Goal: Task Accomplishment & Management: Use online tool/utility

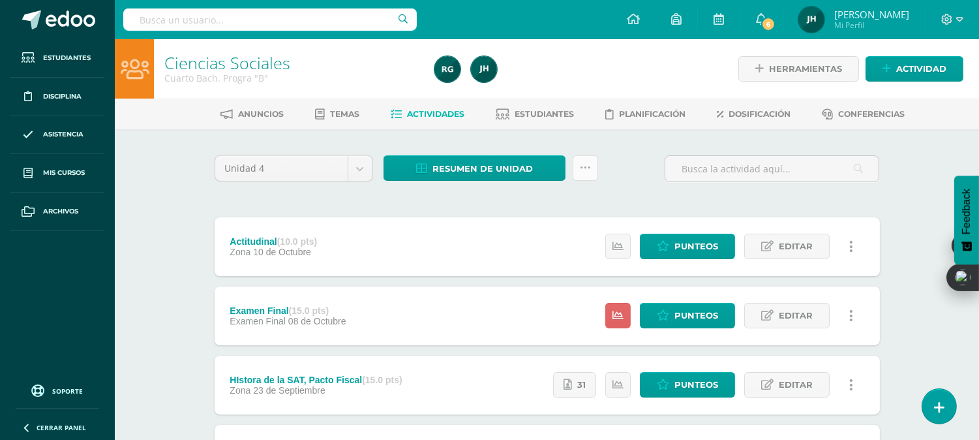
click at [587, 171] on icon at bounding box center [585, 167] width 11 height 11
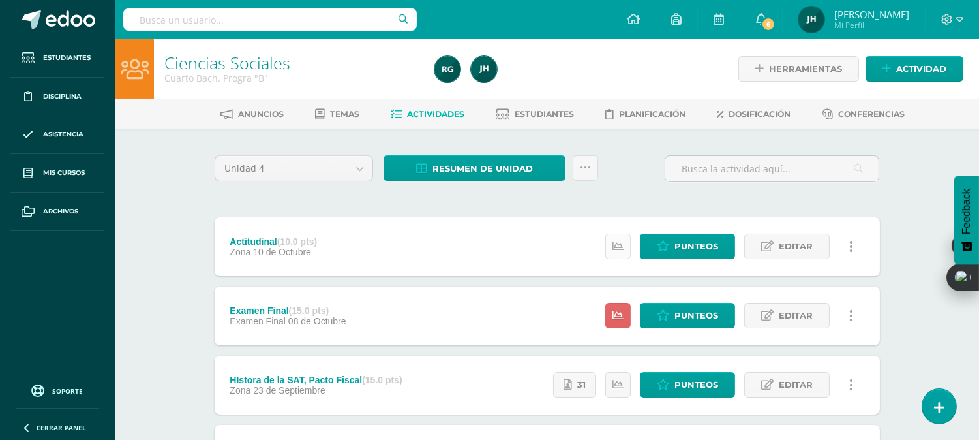
click at [628, 247] on link at bounding box center [617, 245] width 25 height 25
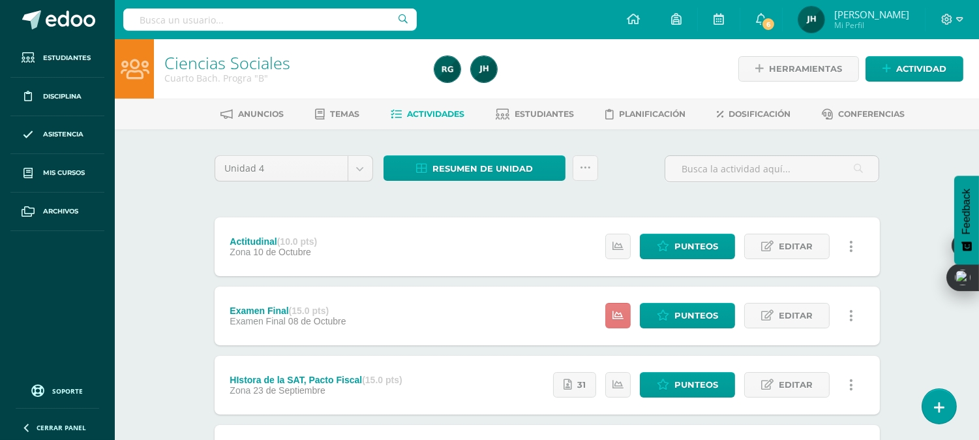
click at [624, 316] on link at bounding box center [617, 315] width 25 height 25
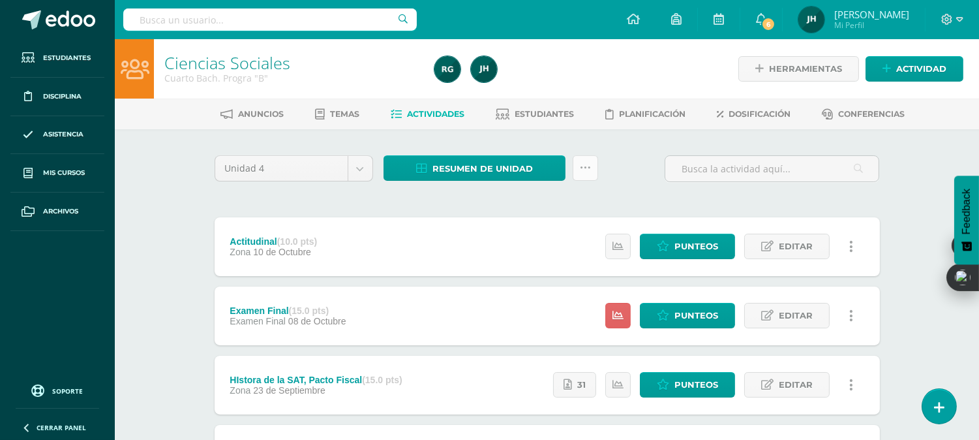
click at [588, 173] on link at bounding box center [585, 167] width 25 height 25
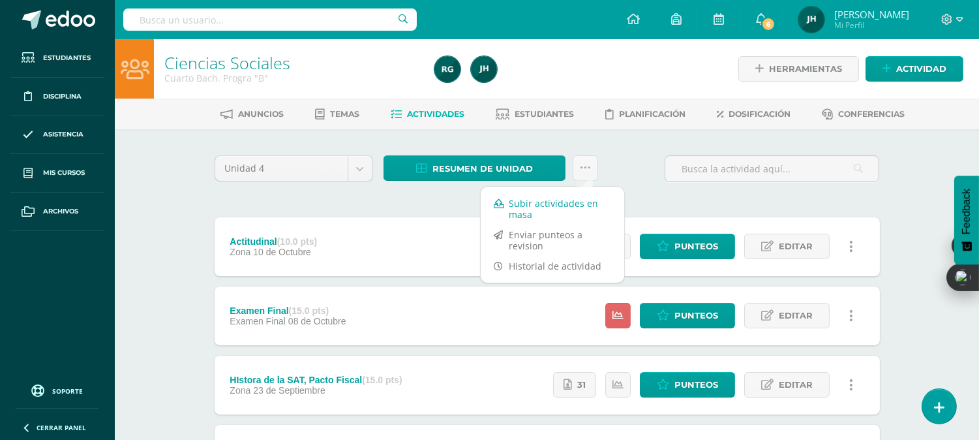
click at [524, 211] on link "Subir actividades en masa" at bounding box center [552, 208] width 143 height 31
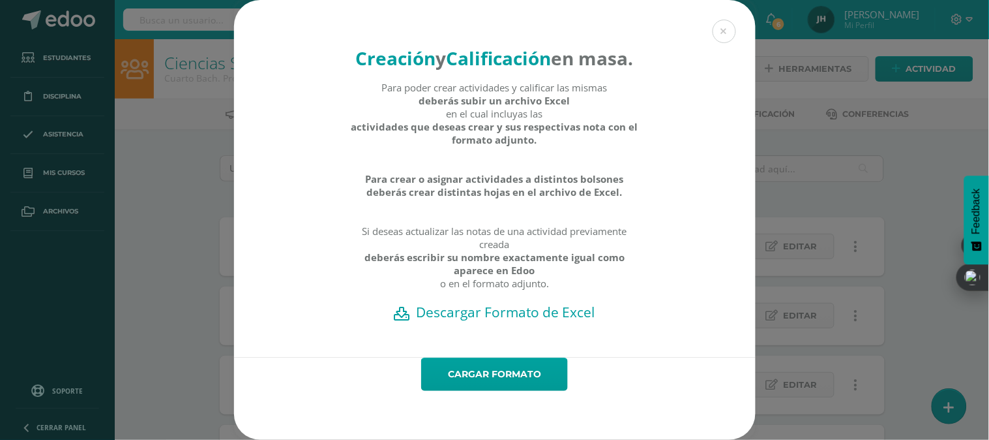
scroll to position [24, 0]
click at [480, 312] on h2 "Descargar Formato de Excel" at bounding box center [495, 312] width 476 height 18
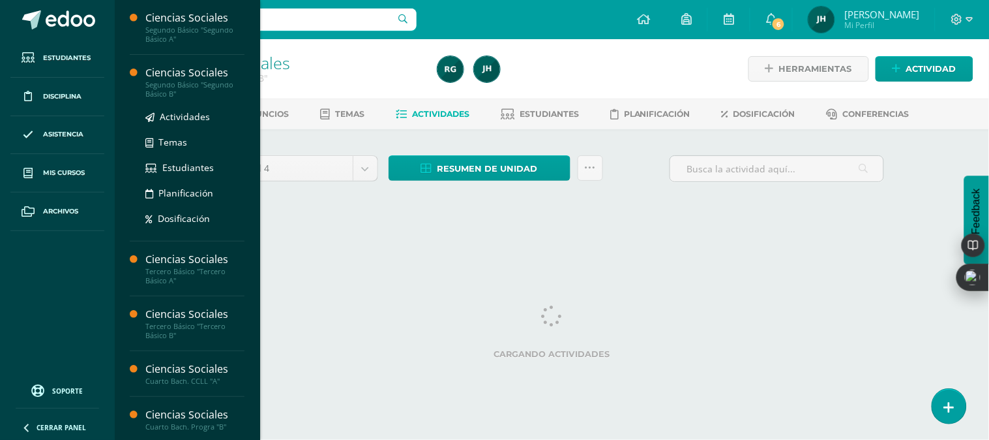
click at [167, 89] on div "Segundo Básico "Segundo Básico B"" at bounding box center [194, 89] width 99 height 18
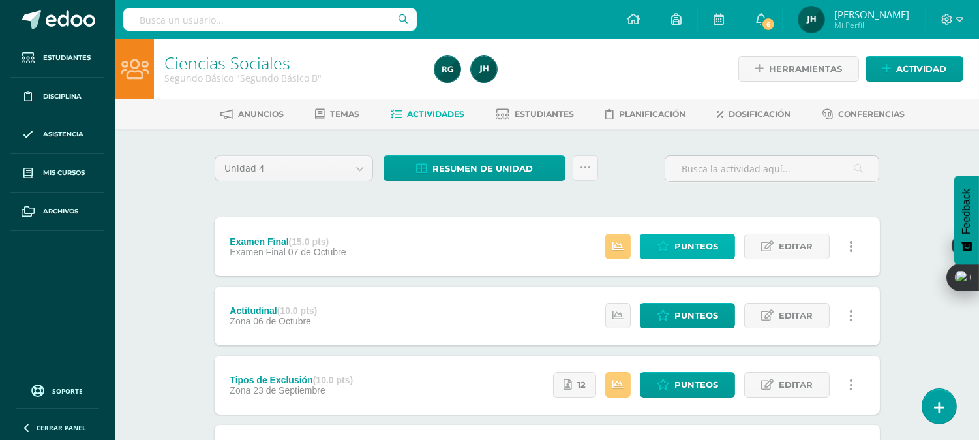
click at [698, 246] on span "Punteos" at bounding box center [696, 246] width 44 height 24
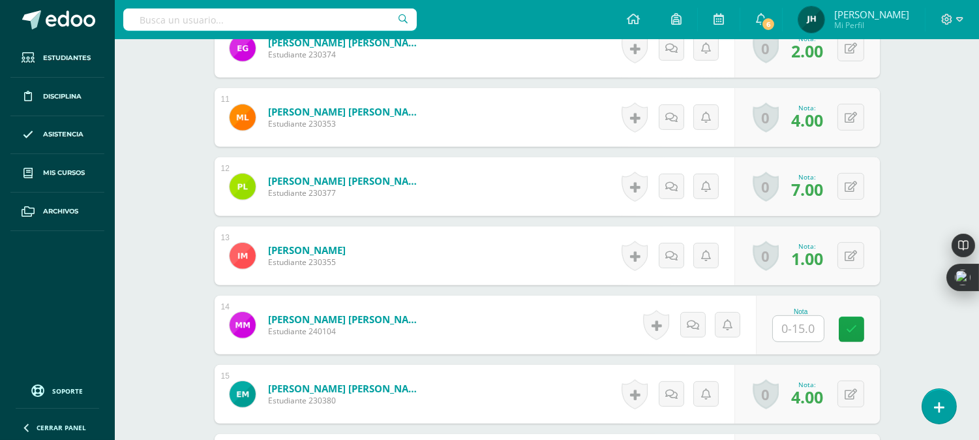
scroll to position [1057, 0]
click at [803, 329] on input "text" at bounding box center [798, 327] width 51 height 25
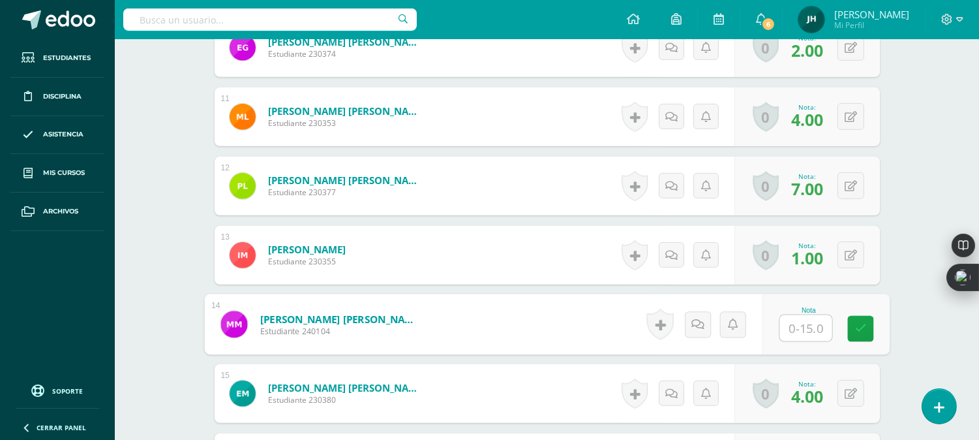
scroll to position [1058, 0]
type input "11"
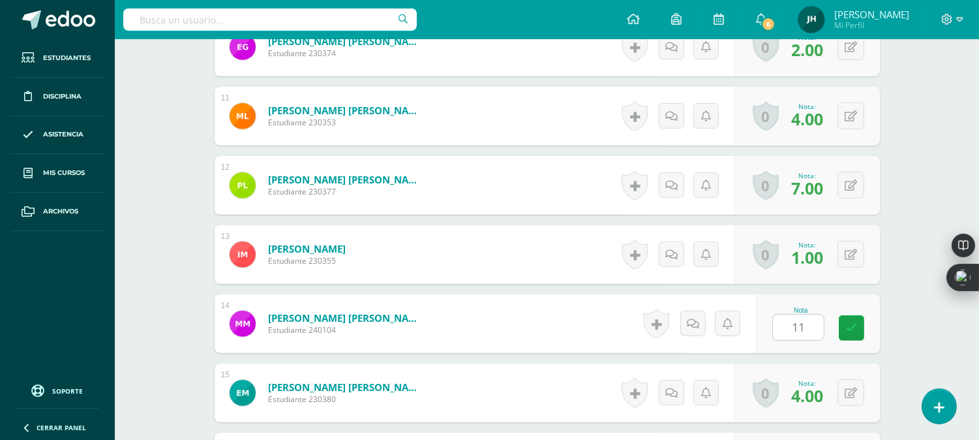
click at [588, 309] on form "Mendieta Rodriguez, Matias Ezequiel Estudiante 240104 Nota 11 0 Logros" at bounding box center [547, 323] width 665 height 59
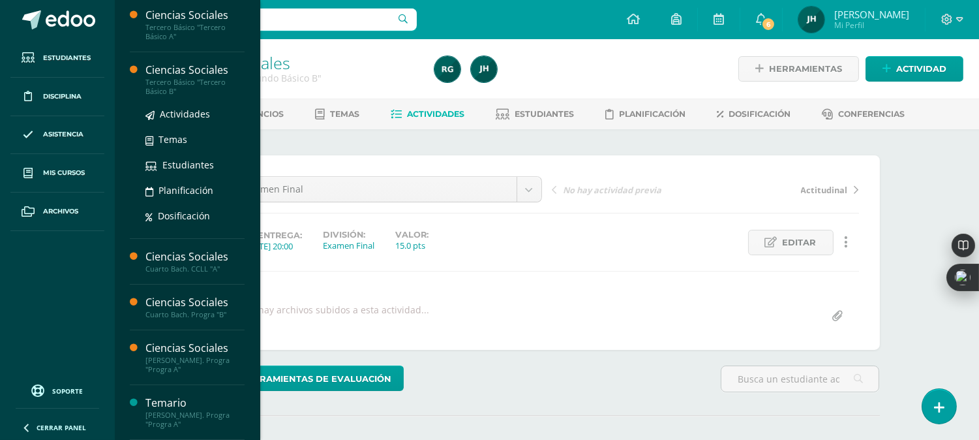
scroll to position [217, 0]
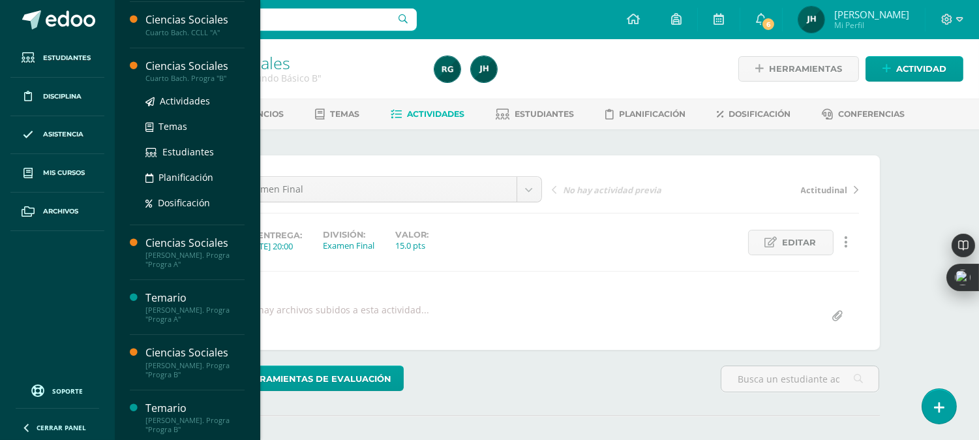
click at [192, 82] on div "Cuarto Bach. Progra "B"" at bounding box center [194, 78] width 99 height 9
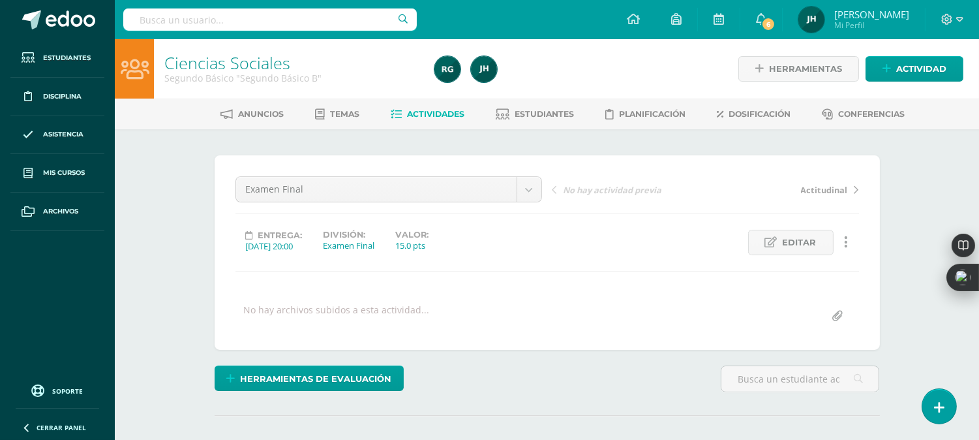
scroll to position [212, 0]
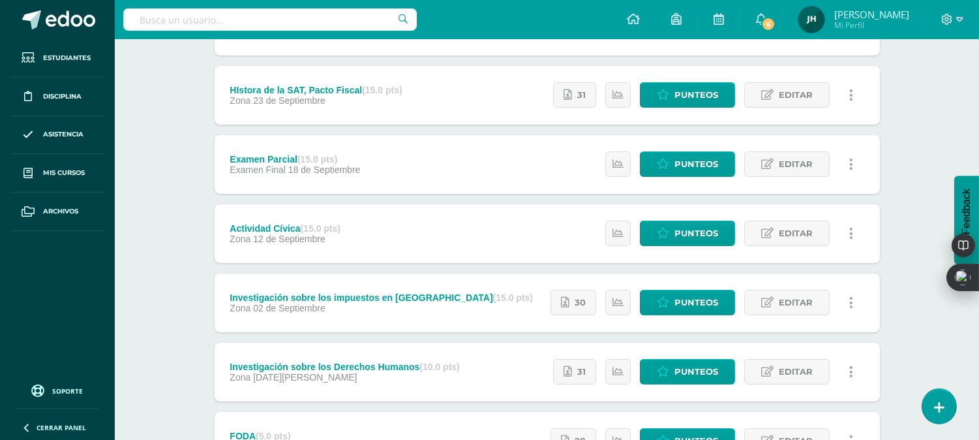
scroll to position [406, 0]
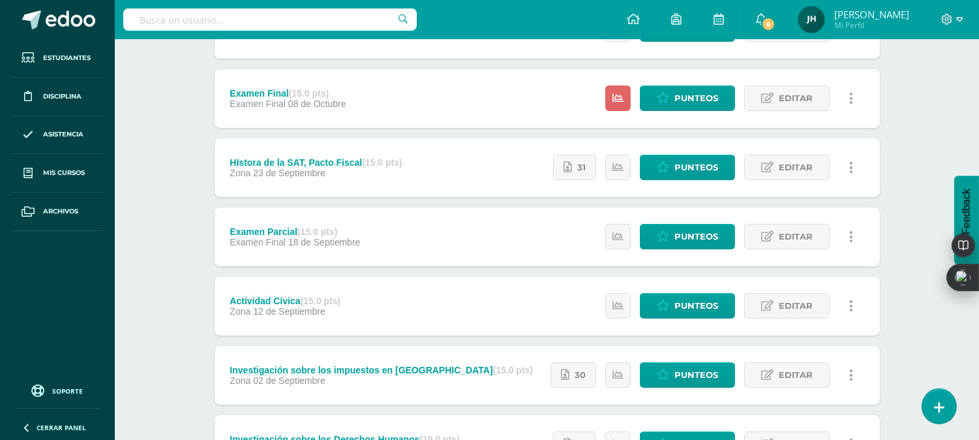
scroll to position [362, 0]
